Goal: Complete application form

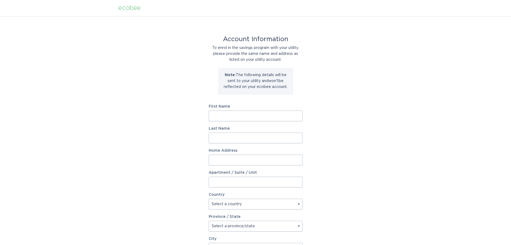
click at [261, 116] on input "First Name" at bounding box center [256, 115] width 94 height 11
type input "Carey"
type input "Roberts"
type input "5818 Hevena Ct"
type input "Palmetto"
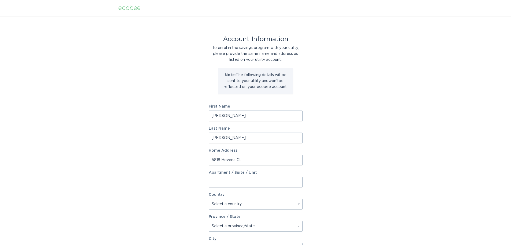
type input "34221"
click at [257, 206] on select "Select a country Canada USA" at bounding box center [256, 203] width 94 height 11
select select "US"
click at [209, 198] on select "Select a country Canada USA" at bounding box center [256, 203] width 94 height 11
click at [259, 226] on select "Select a province/state Alabama Alaska American Samoa Arizona Arkansas Californ…" at bounding box center [256, 225] width 94 height 11
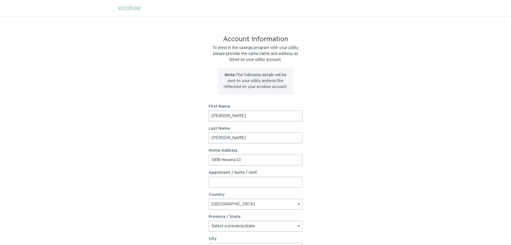
select select "FL"
click at [209, 220] on select "Select a province/state Alabama Alaska American Samoa Arizona Arkansas Californ…" at bounding box center [256, 225] width 94 height 11
click at [329, 167] on div "Account Information To enrol in the savings program with your utility, please p…" at bounding box center [255, 164] width 511 height 297
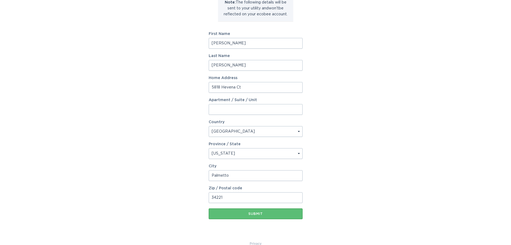
scroll to position [81, 0]
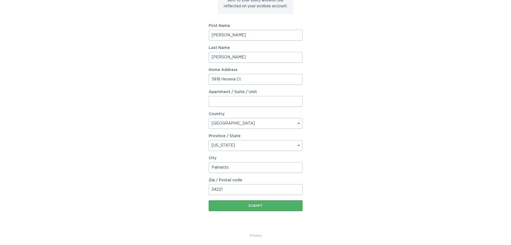
click at [273, 206] on div "Submit" at bounding box center [256, 205] width 89 height 3
